Goal: Information Seeking & Learning: Learn about a topic

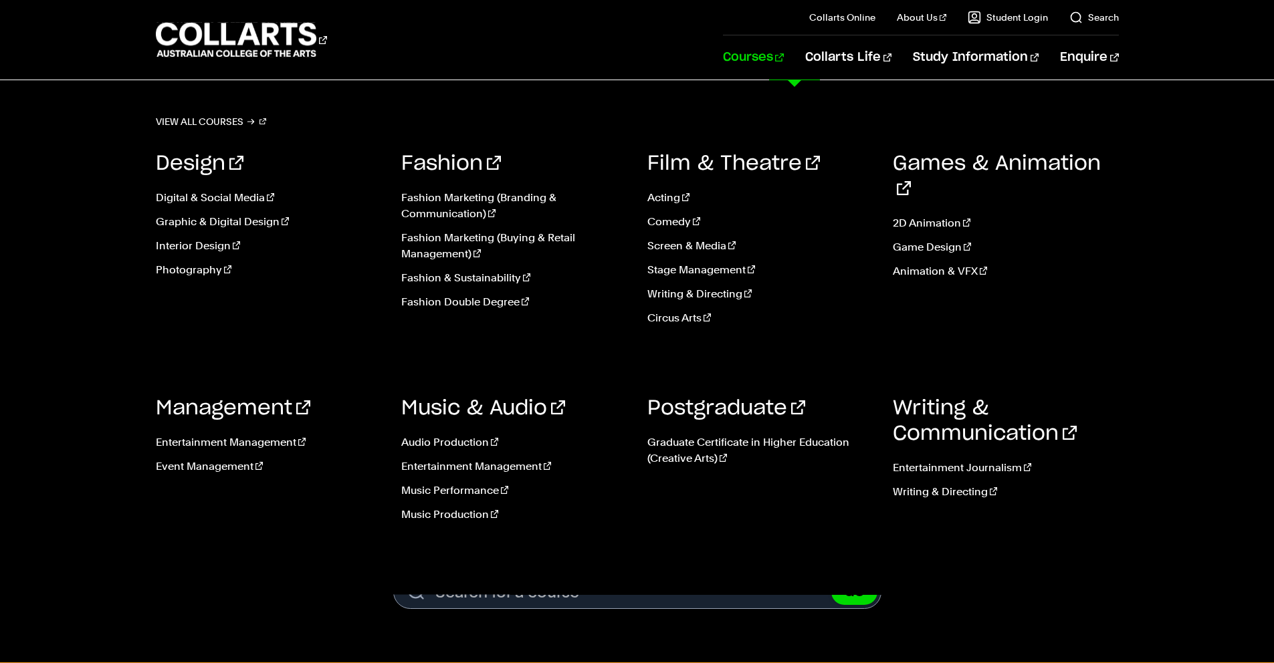
click at [784, 51] on link "Courses" at bounding box center [753, 57] width 61 height 44
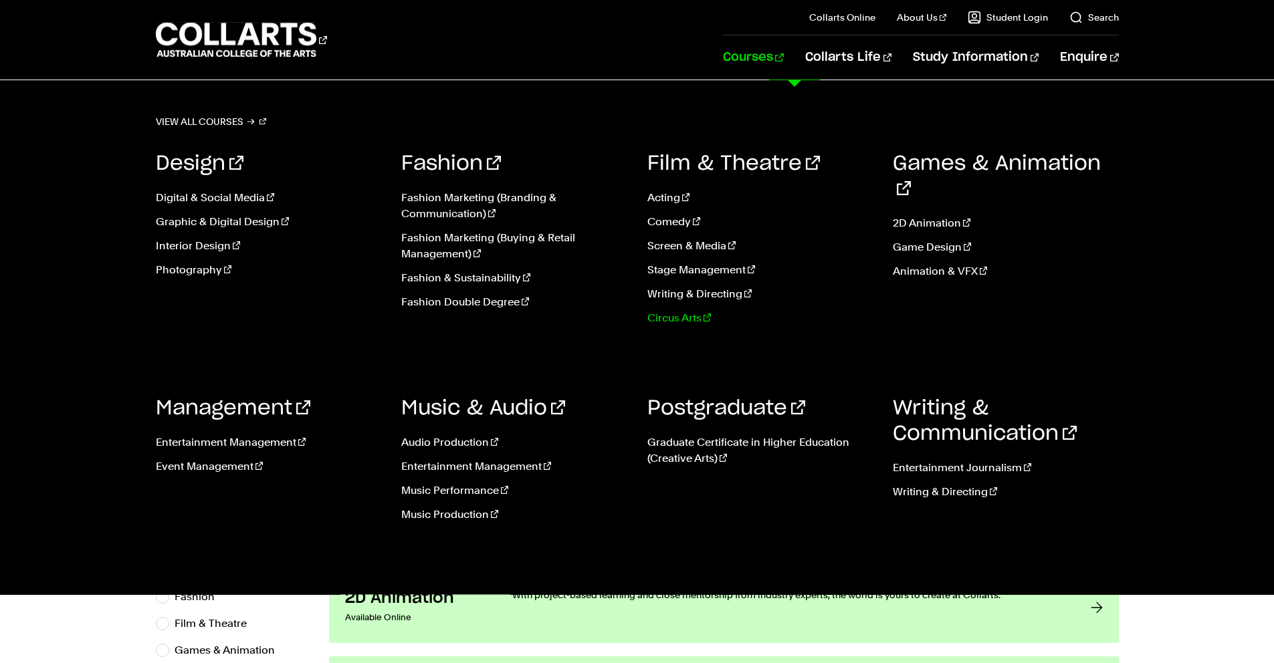
click at [677, 316] on link "Circus Arts" at bounding box center [760, 318] width 226 height 16
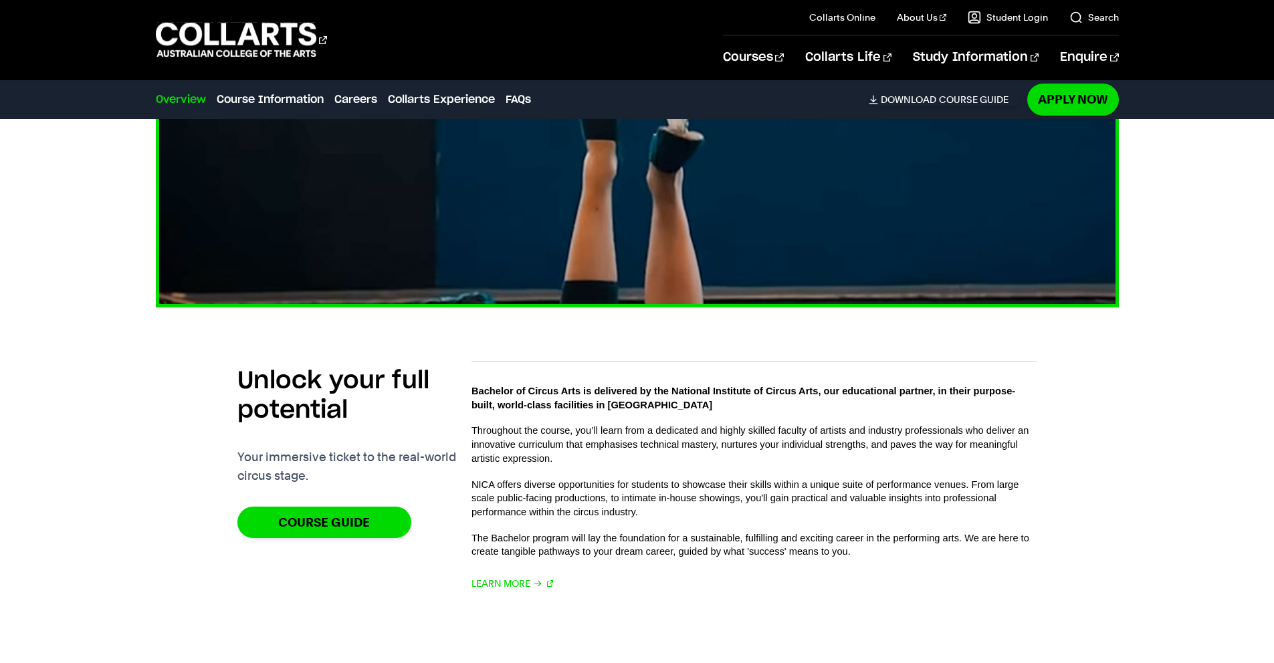
scroll to position [623, 0]
